Goal: Task Accomplishment & Management: Manage account settings

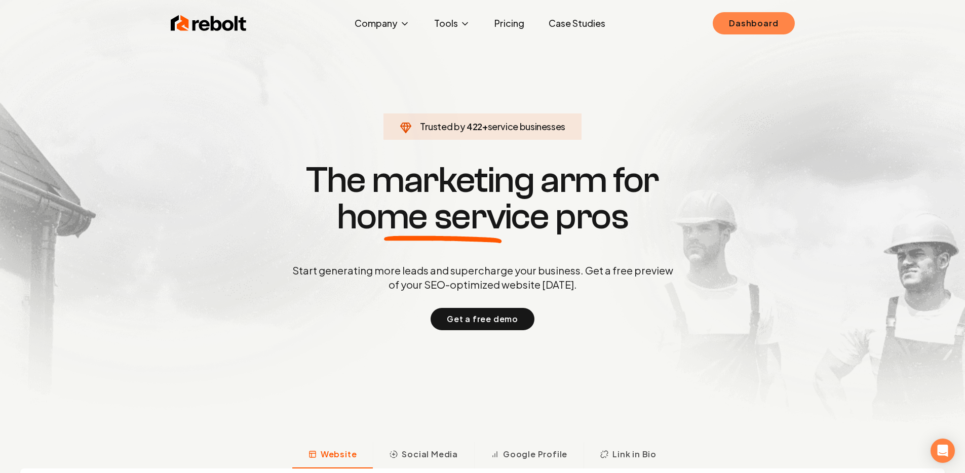
click at [721, 16] on link "Dashboard" at bounding box center [754, 23] width 82 height 22
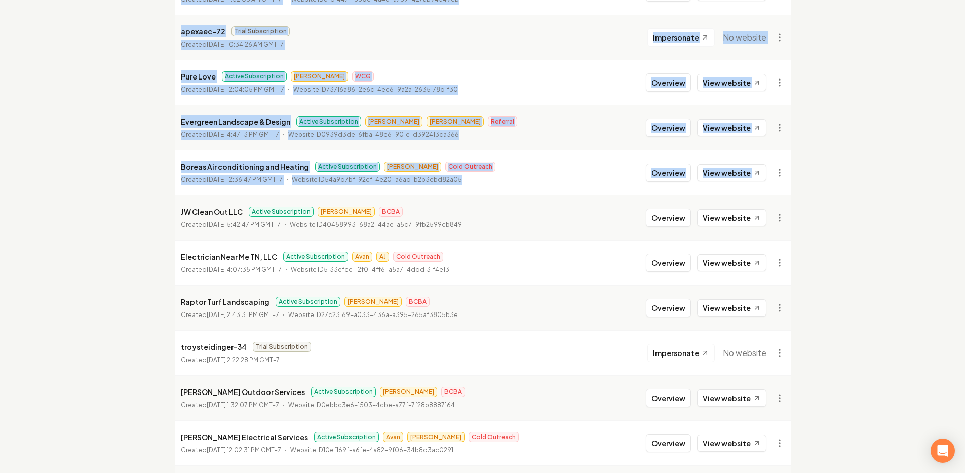
drag, startPoint x: 142, startPoint y: 109, endPoint x: 126, endPoint y: 199, distance: 90.7
click at [128, 199] on div "Organizations Spam Review SMM Ongoing Insights Subscriber Snapshot 2936 Organiz…" at bounding box center [482, 166] width 965 height 1496
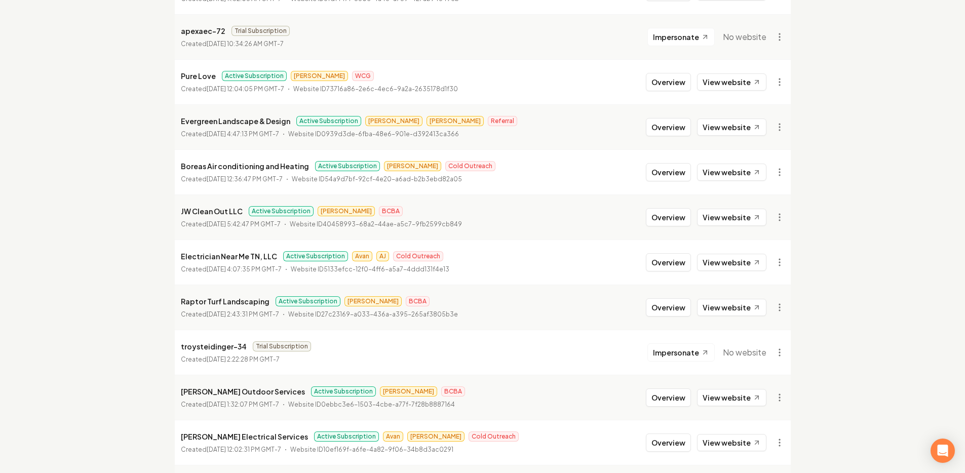
click at [125, 198] on div "Organizations Spam Review SMM Ongoing Insights Subscriber Snapshot 2936 Organiz…" at bounding box center [482, 165] width 965 height 1496
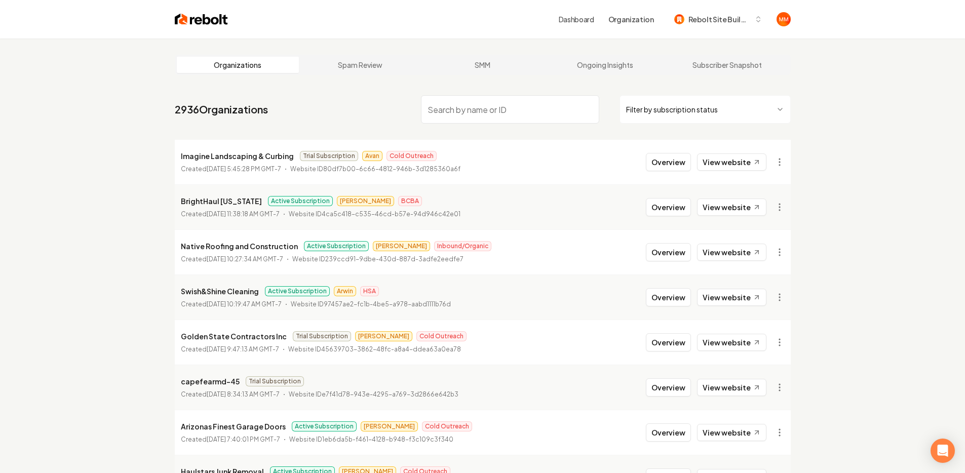
click at [537, 114] on input "search" at bounding box center [510, 109] width 178 height 28
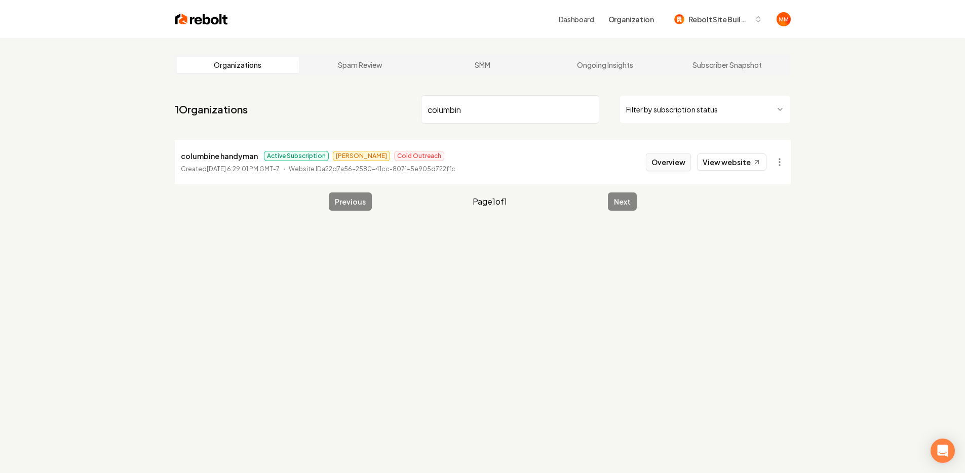
type input "columbin"
click at [661, 160] on button "Overview" at bounding box center [668, 162] width 45 height 18
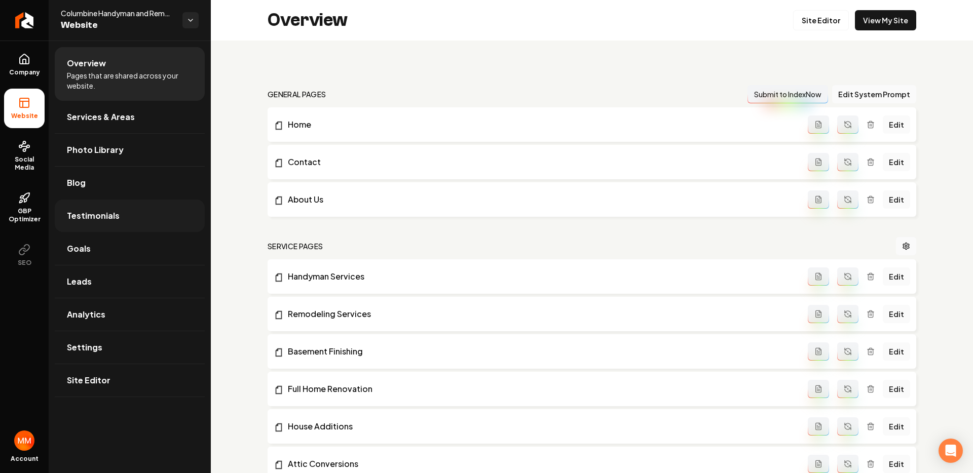
click at [107, 214] on span "Testimonials" at bounding box center [93, 216] width 53 height 12
click at [113, 279] on link "Leads" at bounding box center [130, 282] width 150 height 32
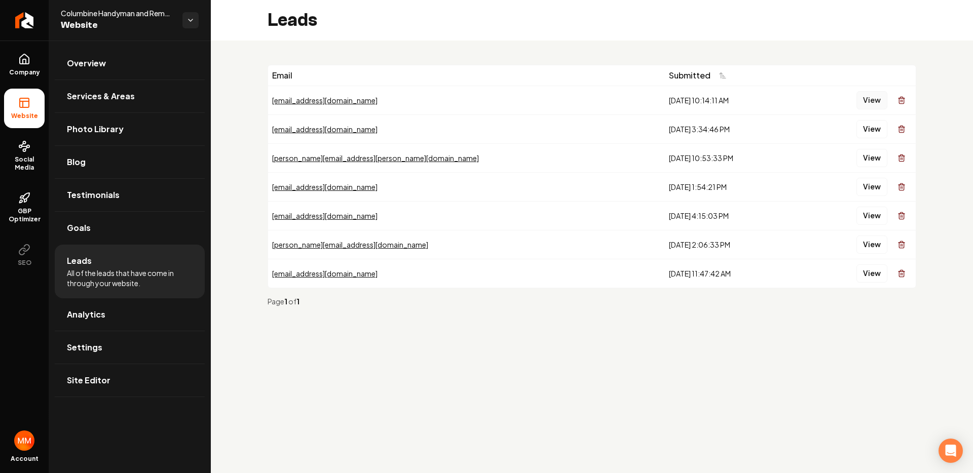
click at [871, 101] on button "View" at bounding box center [871, 100] width 31 height 18
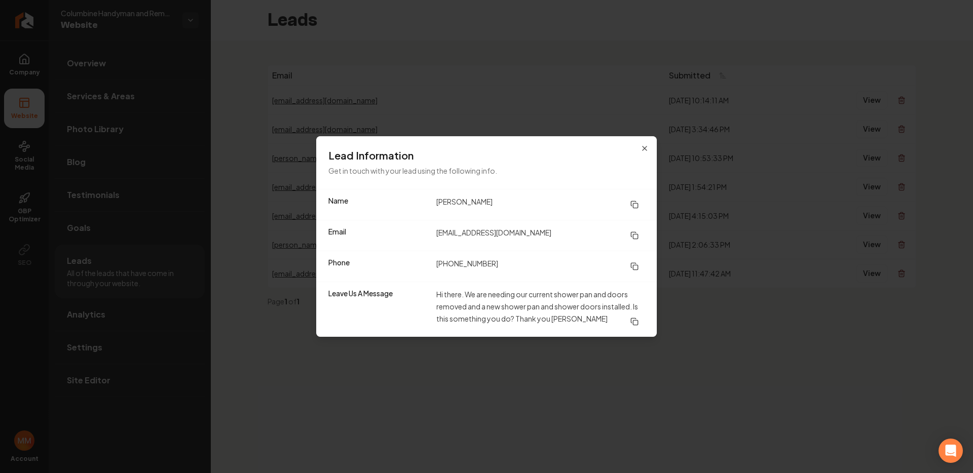
drag, startPoint x: 721, startPoint y: 68, endPoint x: 726, endPoint y: 68, distance: 5.6
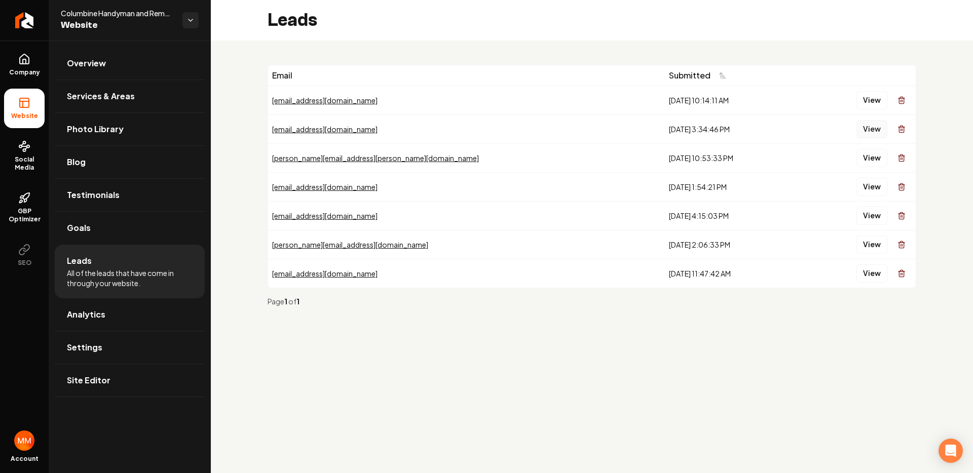
click at [868, 128] on button "View" at bounding box center [871, 129] width 31 height 18
click at [875, 154] on button "View" at bounding box center [871, 158] width 31 height 18
click at [869, 177] on div "View" at bounding box center [857, 187] width 109 height 20
click at [869, 181] on button "View" at bounding box center [871, 187] width 31 height 18
click at [868, 211] on button "View" at bounding box center [871, 216] width 31 height 18
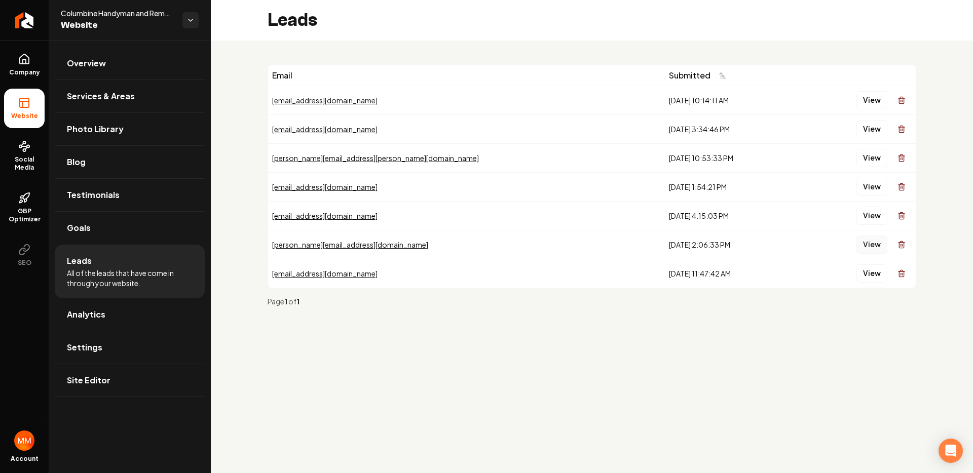
click at [870, 240] on button "View" at bounding box center [871, 245] width 31 height 18
click at [870, 270] on button "View" at bounding box center [871, 274] width 31 height 18
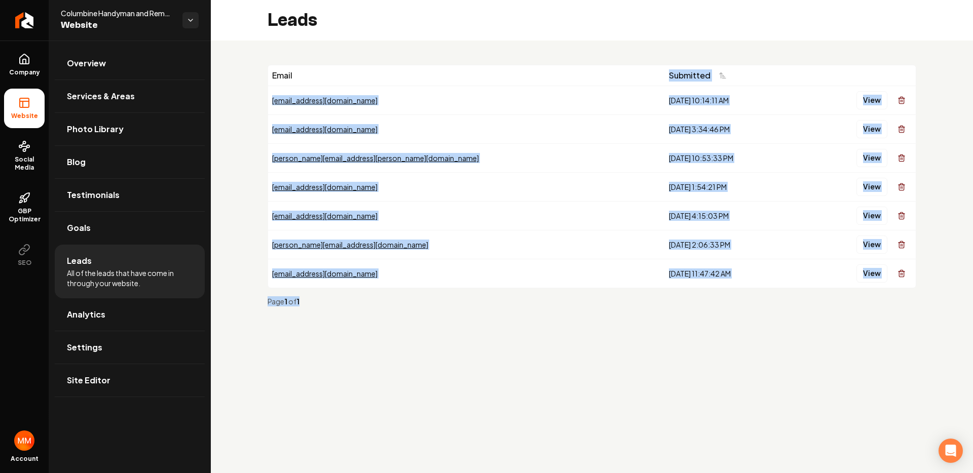
drag, startPoint x: 696, startPoint y: 289, endPoint x: 386, endPoint y: 69, distance: 380.6
click at [386, 69] on div "Email Submitted [EMAIL_ADDRESS][DOMAIN_NAME] [DATE] 10:14:11 AM View [EMAIL_ADD…" at bounding box center [592, 190] width 762 height 298
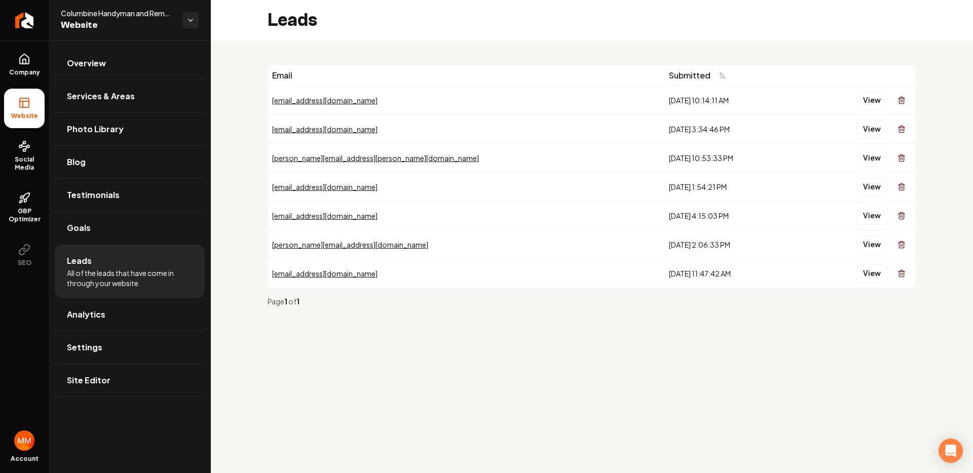
click at [389, 59] on div "Email Submitted [EMAIL_ADDRESS][DOMAIN_NAME] [DATE] 10:14:11 AM View [EMAIL_ADD…" at bounding box center [592, 190] width 762 height 298
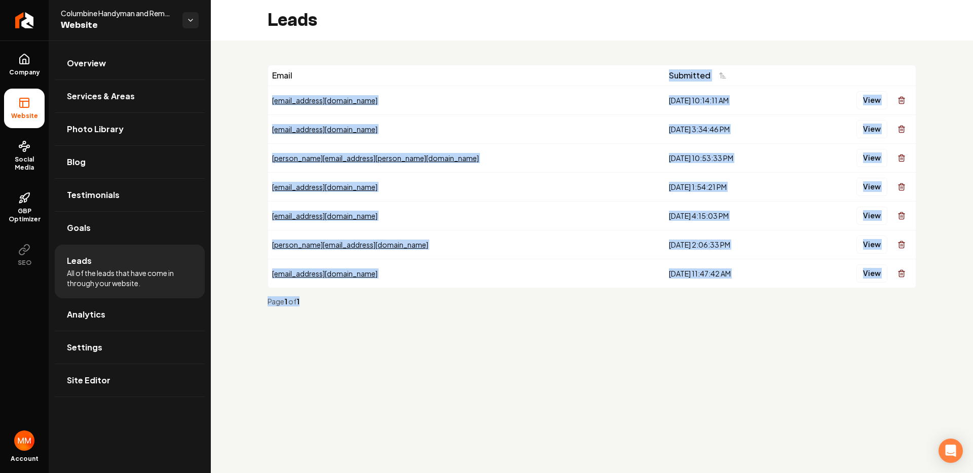
drag, startPoint x: 793, startPoint y: 309, endPoint x: 455, endPoint y: 51, distance: 424.8
click at [461, 59] on div "Email Submitted [EMAIL_ADDRESS][DOMAIN_NAME] [DATE] 10:14:11 AM View [EMAIL_ADD…" at bounding box center [592, 190] width 762 height 298
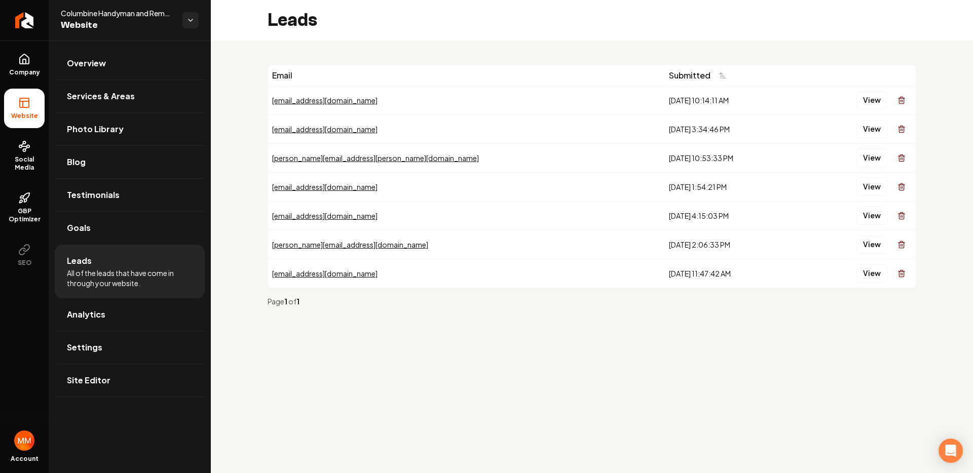
click at [446, 37] on div "Leads" at bounding box center [592, 20] width 762 height 41
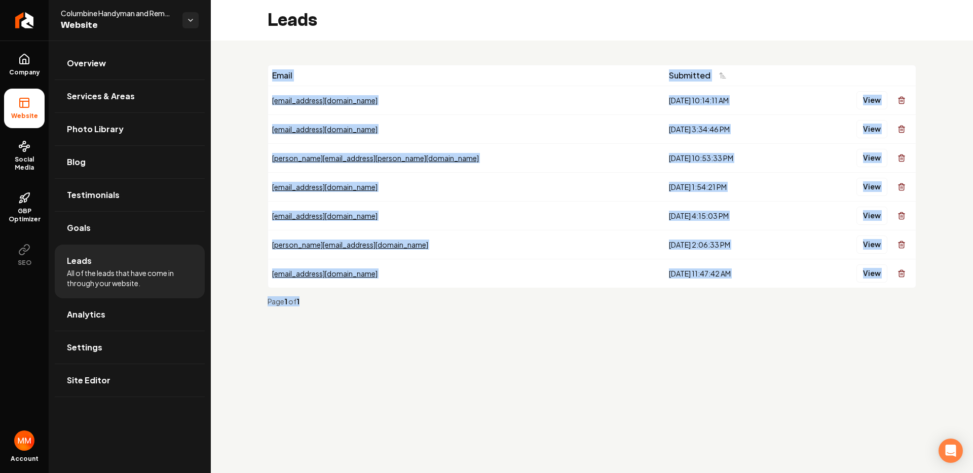
drag, startPoint x: 697, startPoint y: 312, endPoint x: 450, endPoint y: 57, distance: 355.5
click at [450, 59] on div "Email Submitted [EMAIL_ADDRESS][DOMAIN_NAME] [DATE] 10:14:11 AM View [EMAIL_ADD…" at bounding box center [592, 190] width 762 height 298
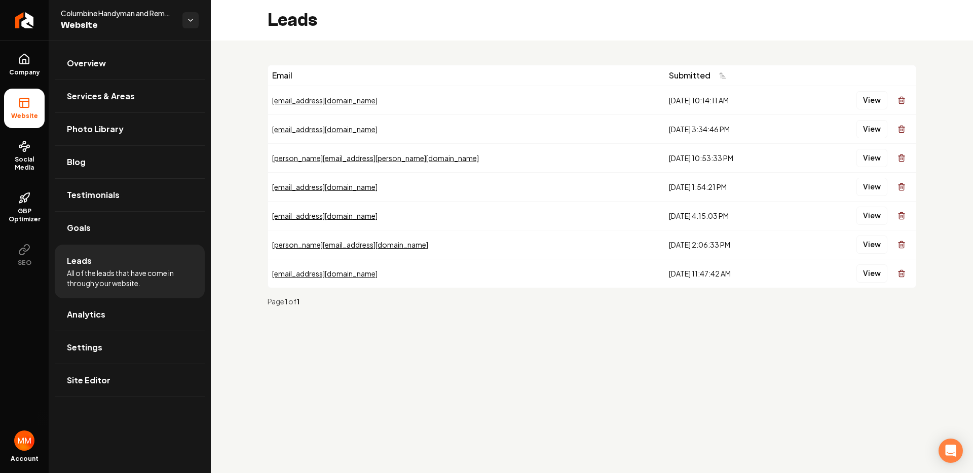
click at [450, 49] on div "Email Submitted [EMAIL_ADDRESS][DOMAIN_NAME] [DATE] 10:14:11 AM View [EMAIL_ADD…" at bounding box center [592, 190] width 762 height 298
